Goal: Task Accomplishment & Management: Complete application form

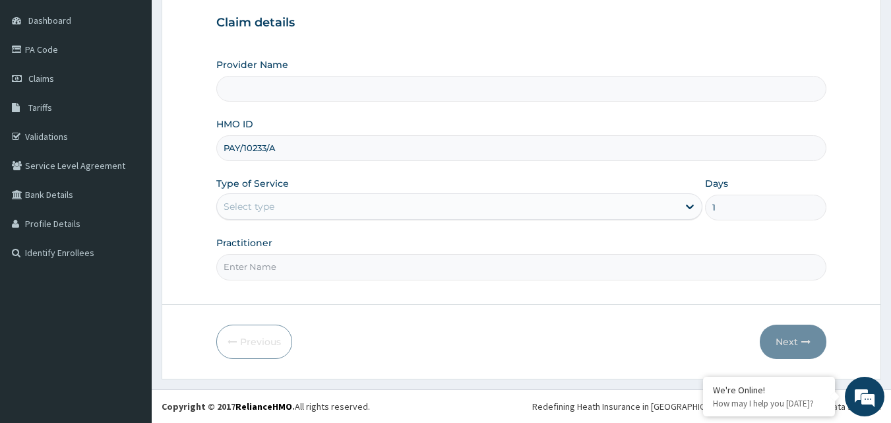
type input "PAY/10233/A"
click at [276, 274] on input "Practitioner" at bounding box center [521, 267] width 610 height 26
type input "B"
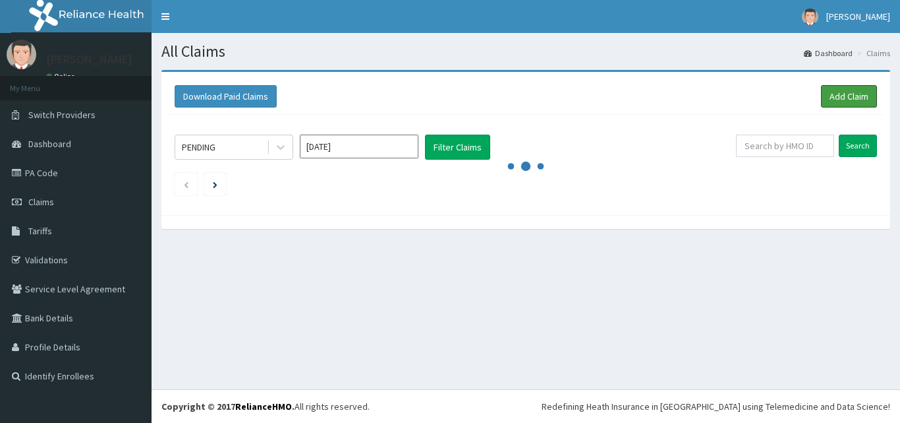
click at [858, 96] on link "Add Claim" at bounding box center [849, 96] width 56 height 22
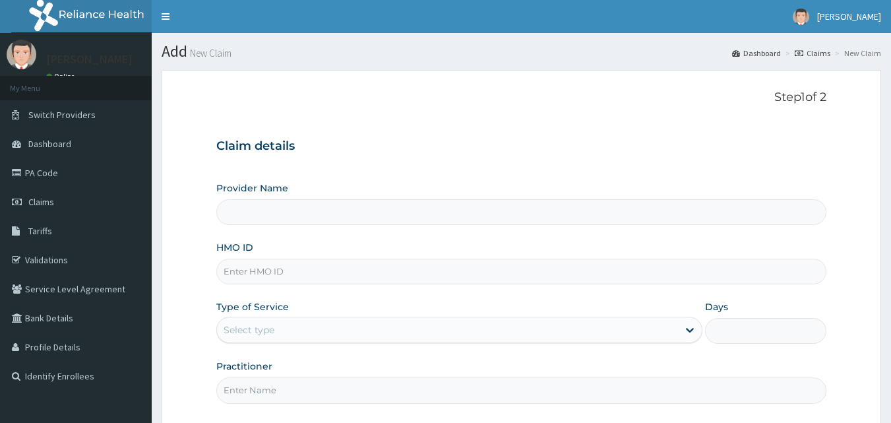
click at [281, 268] on input "HMO ID" at bounding box center [521, 271] width 610 height 26
type input "PA"
type input "Bodyline Gym- Ikoyi"
type input "1"
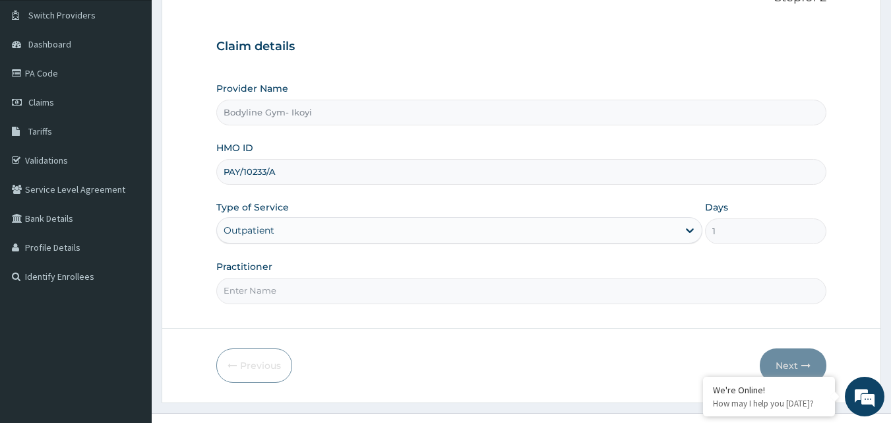
scroll to position [123, 0]
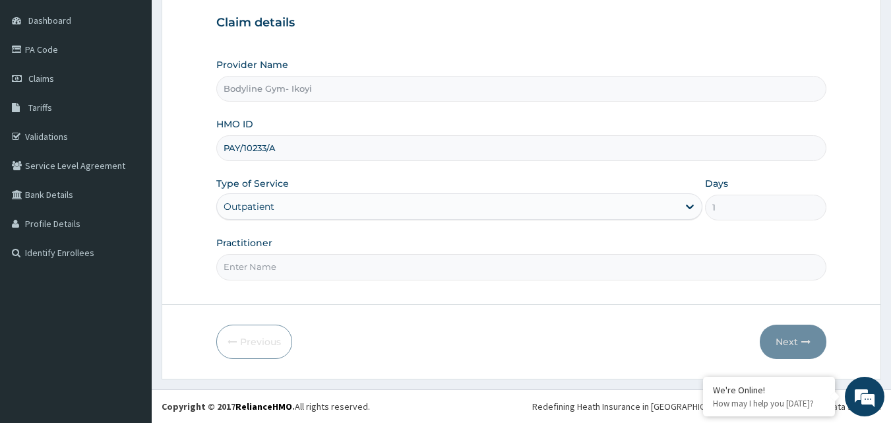
type input "PAY/10233/A"
click at [268, 268] on input "Practitioner" at bounding box center [521, 267] width 610 height 26
type input "B"
drag, startPoint x: 794, startPoint y: 334, endPoint x: 885, endPoint y: 228, distance: 139.8
click at [794, 334] on button "Next" at bounding box center [792, 341] width 67 height 34
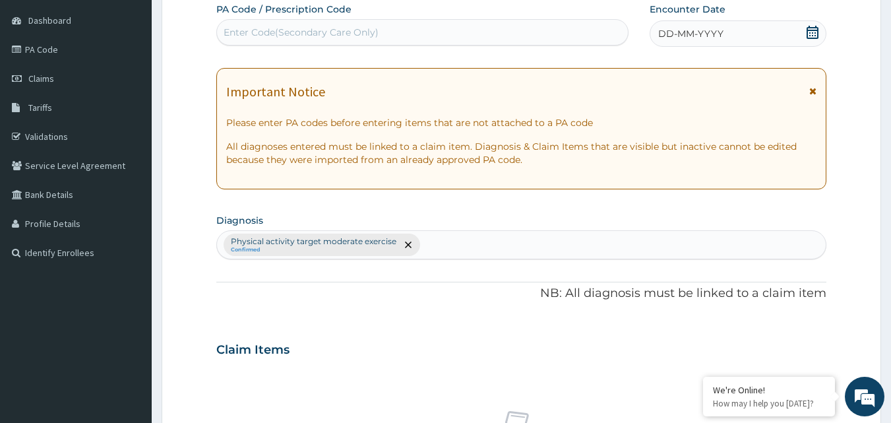
click at [693, 35] on span "DD-MM-YYYY" at bounding box center [690, 33] width 65 height 13
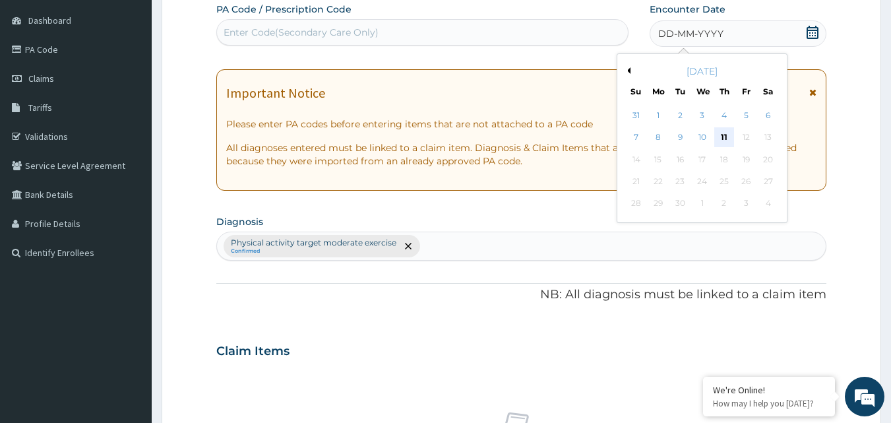
click at [726, 138] on div "11" at bounding box center [724, 138] width 20 height 20
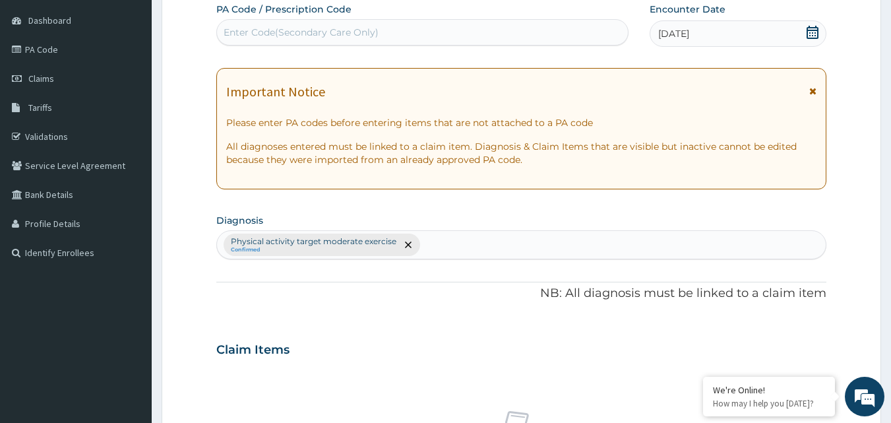
scroll to position [0, 0]
click at [407, 34] on div "Enter Code(Secondary Care Only)" at bounding box center [422, 32] width 411 height 21
type input "PA/BBD000"
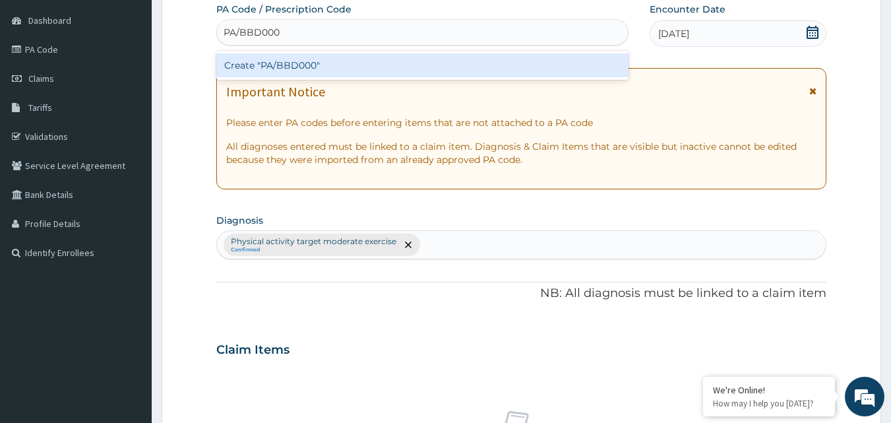
click at [408, 59] on div "Create "PA/BBD000"" at bounding box center [422, 65] width 413 height 24
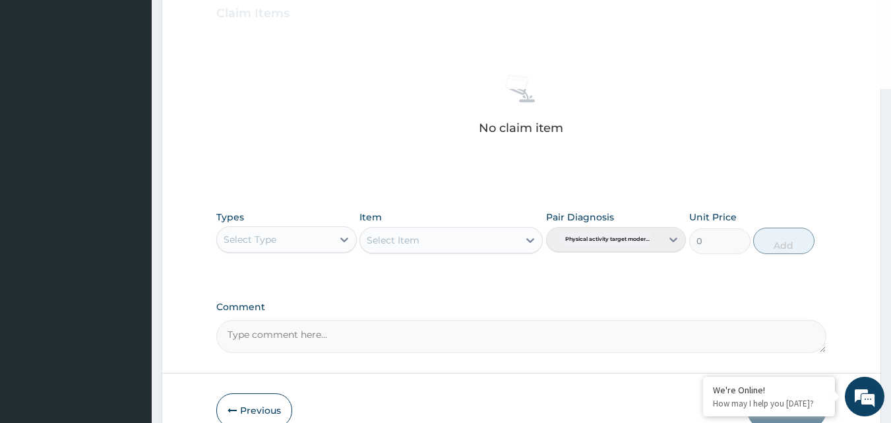
scroll to position [528, 0]
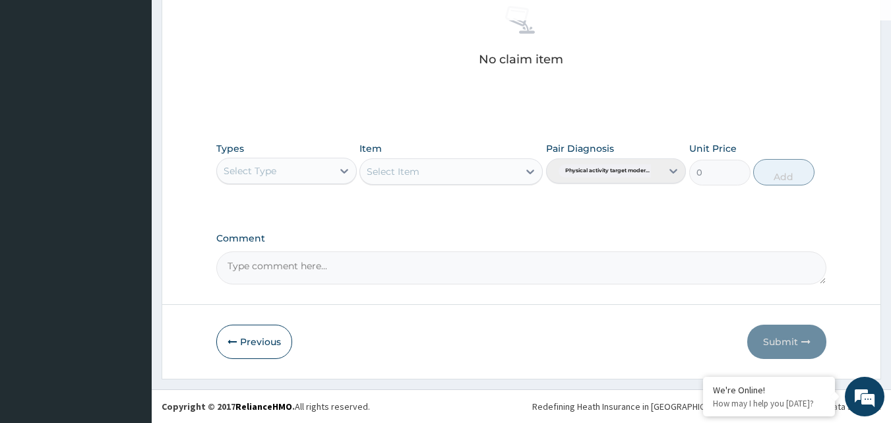
click at [265, 168] on div "Select Type" at bounding box center [249, 170] width 53 height 13
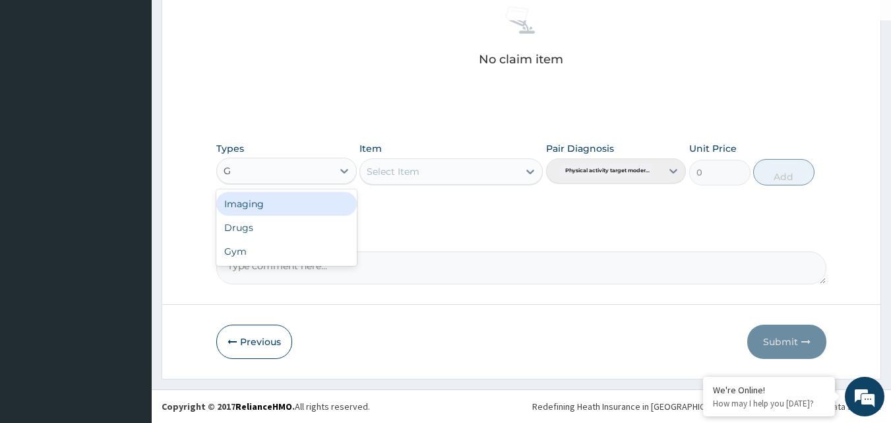
type input "G"
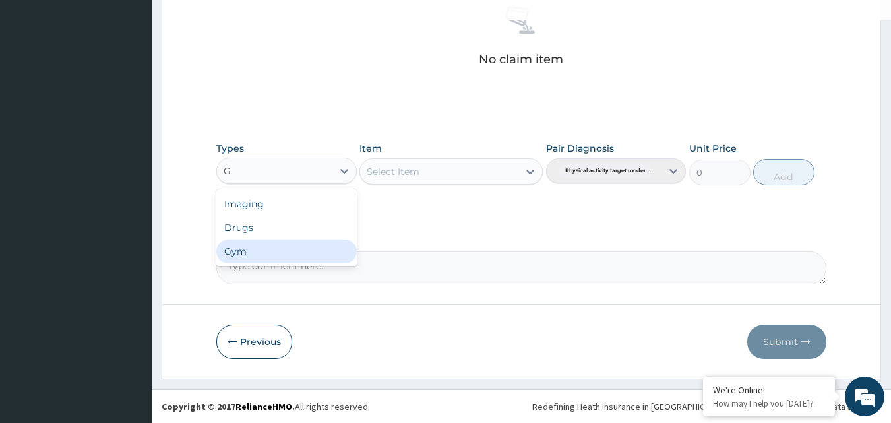
drag, startPoint x: 244, startPoint y: 247, endPoint x: 310, endPoint y: 214, distance: 74.0
click at [246, 248] on div "Gym" at bounding box center [286, 251] width 140 height 24
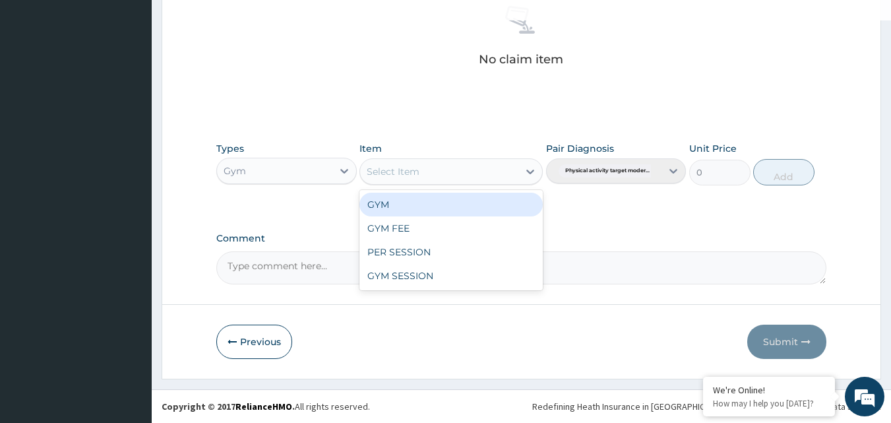
click at [456, 174] on div "Select Item" at bounding box center [439, 171] width 158 height 21
drag, startPoint x: 393, startPoint y: 204, endPoint x: 646, endPoint y: 200, distance: 253.2
click at [394, 203] on div "GYM" at bounding box center [450, 204] width 183 height 24
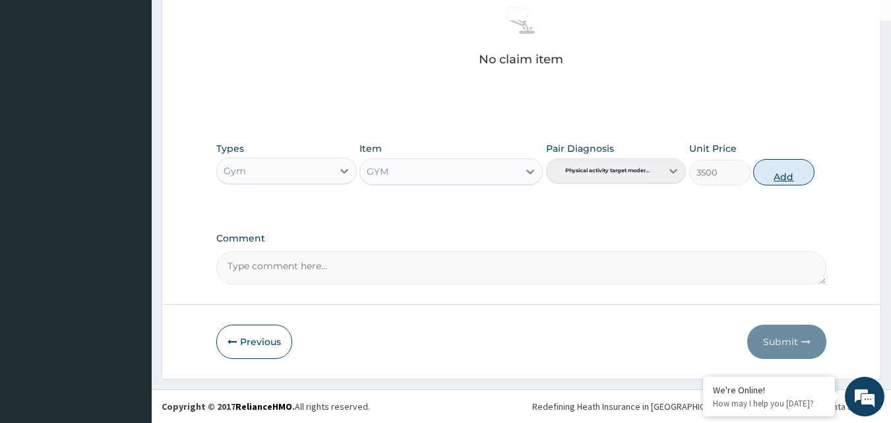
click at [775, 177] on button "Add" at bounding box center [783, 172] width 61 height 26
type input "0"
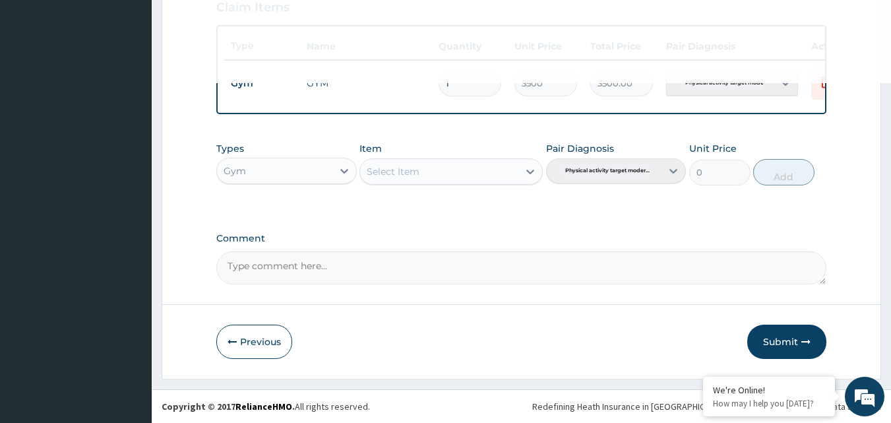
scroll to position [475, 0]
click at [771, 344] on button "Submit" at bounding box center [786, 341] width 79 height 34
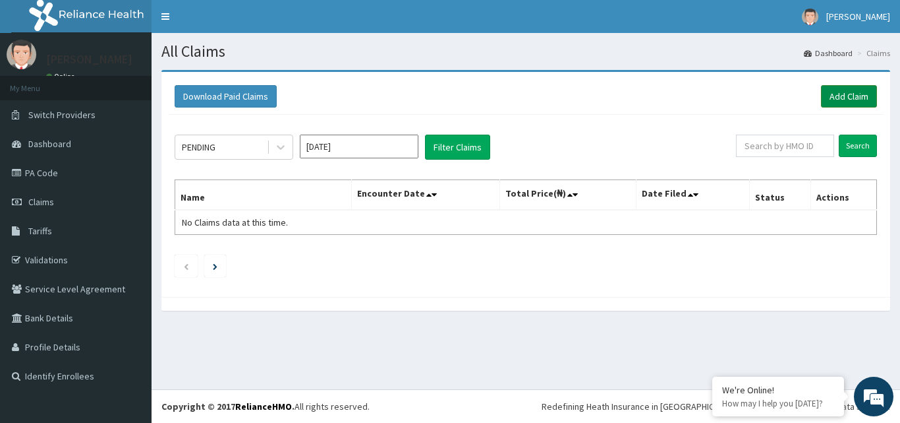
click at [836, 100] on link "Add Claim" at bounding box center [849, 96] width 56 height 22
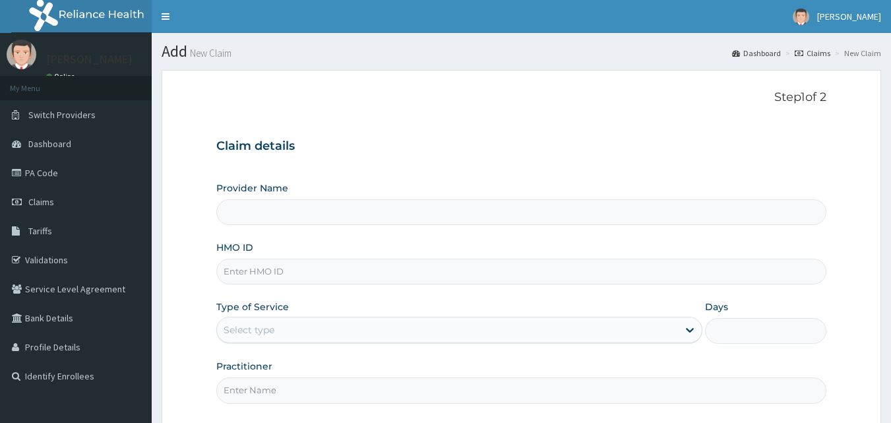
type input "Bodyline Gym- Ikoyi"
type input "1"
